Goal: Check status

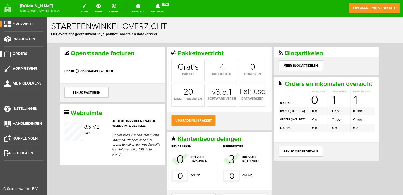
click at [12, 53] on link "Orders" at bounding box center [21, 54] width 43 height 6
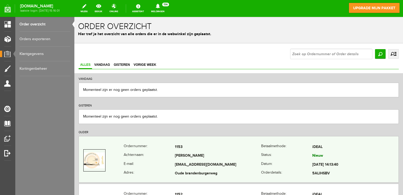
click at [167, 164] on th "E-mail:" at bounding box center [149, 164] width 51 height 9
click at [187, 160] on td "[EMAIL_ADDRESS][DOMAIN_NAME]" at bounding box center [218, 164] width 86 height 9
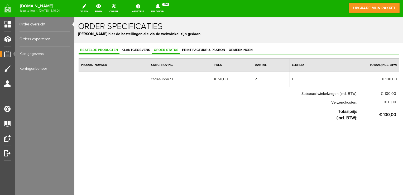
click at [173, 50] on span "Order status" at bounding box center [166, 50] width 28 height 4
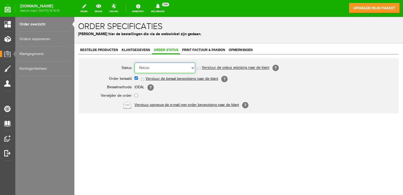
click at [193, 67] on select "Order niet afgerond Nieuw Order in behandeling Wacht op leverancier Wacht op be…" at bounding box center [165, 68] width 61 height 11
select select "5"
click at [135, 63] on select "Order niet afgerond Nieuw Order in behandeling Wacht op leverancier Wacht op be…" at bounding box center [165, 68] width 61 height 11
